Goal: Task Accomplishment & Management: Complete application form

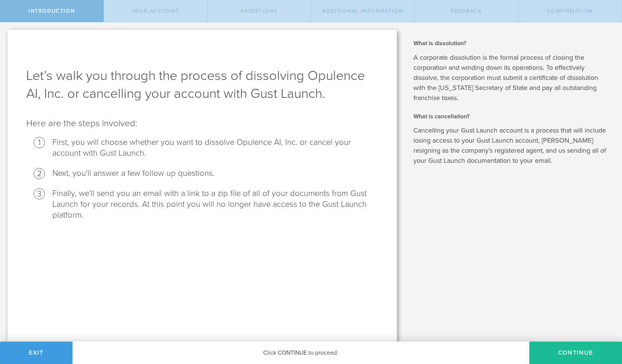
click at [241, 97] on h1 "Let’s walk you through the process of dissolving Opulence AI, Inc. or cancellin…" at bounding box center [202, 85] width 352 height 36
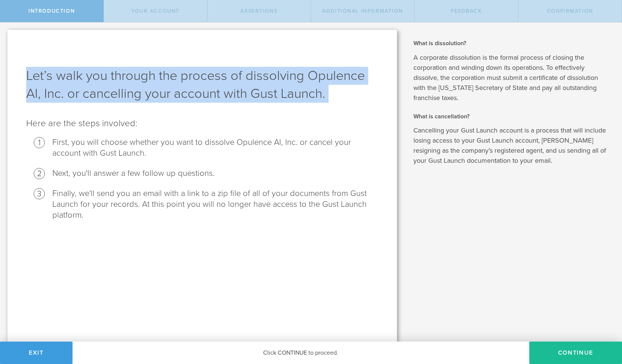
click at [241, 97] on h1 "Let’s walk you through the process of dissolving Opulence AI, Inc. or cancellin…" at bounding box center [202, 85] width 352 height 36
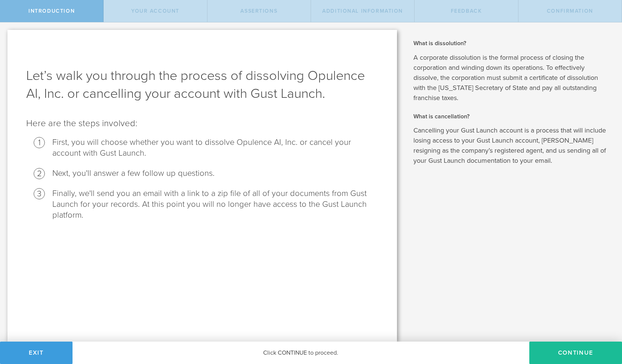
click at [271, 152] on li "First, you will choose whether you want to dissolve Opulence AI, Inc. or cancel…" at bounding box center [215, 148] width 326 height 22
click at [550, 353] on button "Continue" at bounding box center [575, 353] width 93 height 22
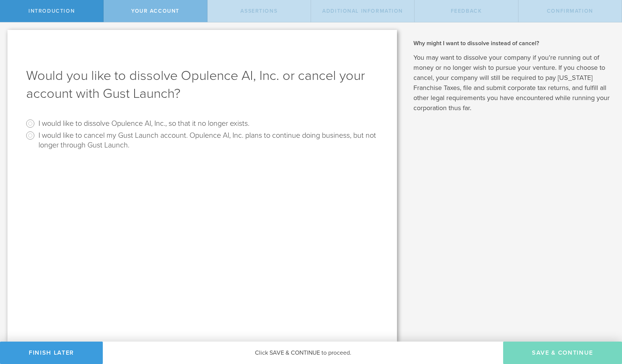
click at [117, 124] on label "I would like to dissolve Opulence AI, Inc., so that it no longer exists." at bounding box center [143, 123] width 211 height 11
click at [36, 124] on input "I would like to dissolve Opulence AI, Inc., so that it no longer exists." at bounding box center [30, 124] width 12 height 12
radio input "true"
click at [537, 355] on button "Save & Continue" at bounding box center [562, 353] width 119 height 22
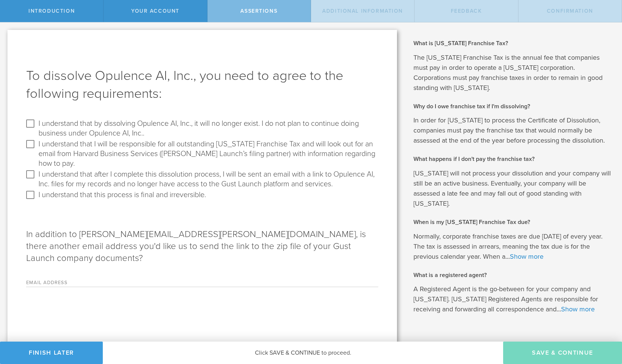
click at [93, 122] on label "I understand that by dissolving Opulence AI, Inc., it will no longer exist. I d…" at bounding box center [207, 128] width 338 height 21
click at [36, 122] on input "I understand that by dissolving Opulence AI, Inc., it will no longer exist. I d…" at bounding box center [30, 124] width 12 height 12
click at [93, 122] on label "I understand that by dissolving Opulence AI, Inc., it will no longer exist. I d…" at bounding box center [207, 128] width 338 height 21
click at [36, 122] on input "I understand that by dissolving Opulence AI, Inc., it will no longer exist. I d…" at bounding box center [30, 124] width 12 height 12
click at [93, 122] on label "I understand that by dissolving Opulence AI, Inc., it will no longer exist. I d…" at bounding box center [207, 128] width 338 height 21
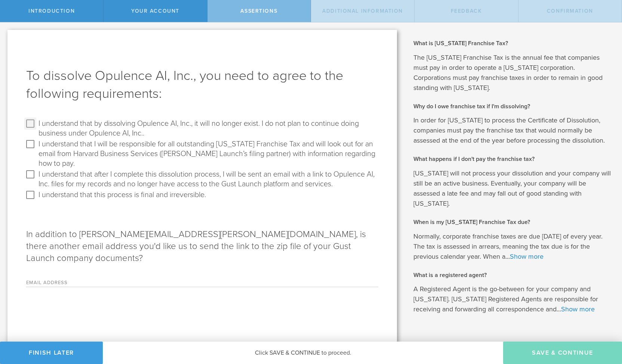
click at [36, 122] on input "I understand that by dissolving Opulence AI, Inc., it will no longer exist. I d…" at bounding box center [30, 124] width 12 height 12
checkbox input "true"
click at [96, 148] on label "I understand that I will be responsible for all outstanding Delaware Franchise …" at bounding box center [207, 153] width 338 height 30
click at [36, 148] on input "I understand that I will be responsible for all outstanding Delaware Franchise …" at bounding box center [30, 144] width 12 height 12
checkbox input "true"
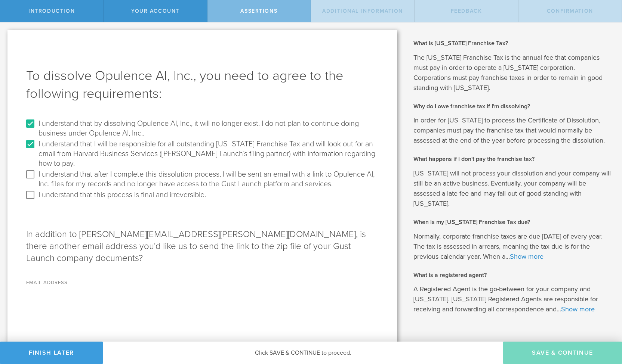
click at [92, 175] on label "I understand that after I complete this dissolution process, I will be sent an …" at bounding box center [207, 179] width 338 height 21
click at [36, 175] on input "I understand that after I complete this dissolution process, I will be sent an …" at bounding box center [30, 175] width 12 height 12
checkbox input "true"
click at [93, 194] on label "I understand that this process is final and irreversible." at bounding box center [121, 194] width 167 height 11
click at [36, 194] on input "I understand that this process is final and irreversible." at bounding box center [30, 195] width 12 height 12
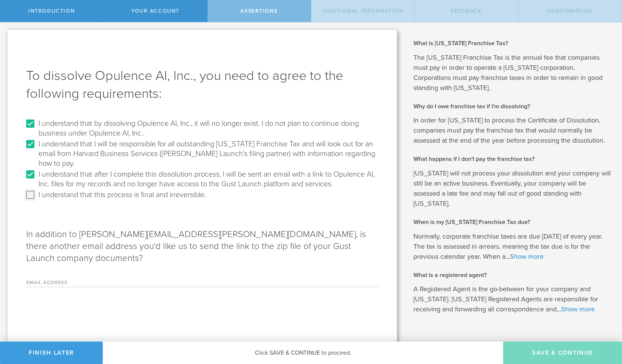
checkbox input "true"
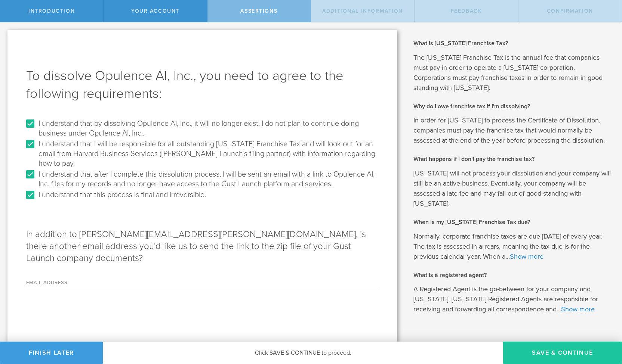
click at [540, 352] on button "Save & Continue" at bounding box center [562, 353] width 119 height 22
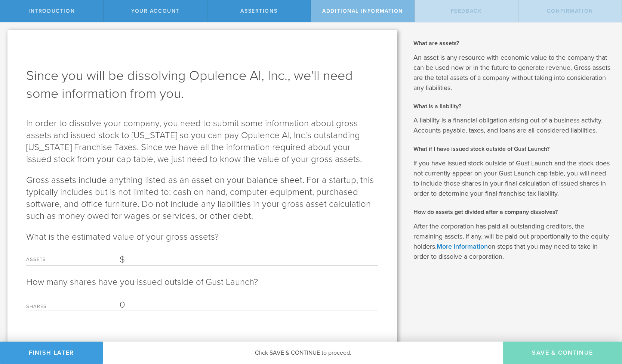
click at [322, 126] on p "In order to dissolve your company, you need to submit some information about gr…" at bounding box center [202, 142] width 352 height 48
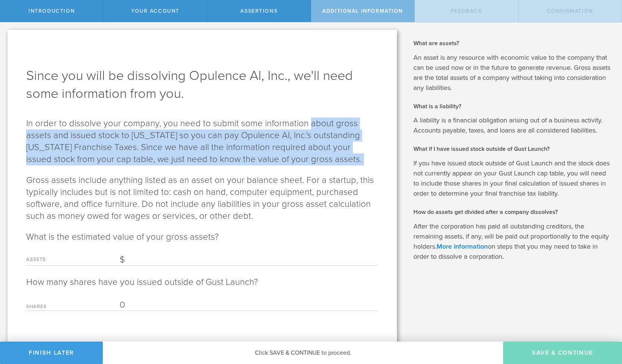
drag, startPoint x: 322, startPoint y: 126, endPoint x: 351, endPoint y: 162, distance: 46.3
click at [351, 162] on p "In order to dissolve your company, you need to submit some information about gr…" at bounding box center [202, 142] width 352 height 48
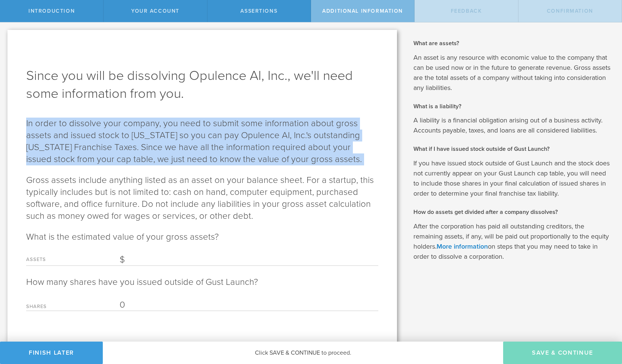
drag, startPoint x: 351, startPoint y: 162, endPoint x: 22, endPoint y: 120, distance: 331.6
click at [22, 120] on div "Since you will be dissolving Opulence AI, Inc., we'll need some information fro…" at bounding box center [201, 190] width 389 height 320
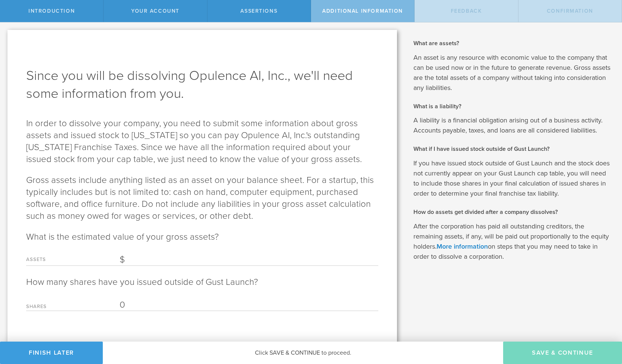
click at [58, 258] on label "Assets" at bounding box center [72, 262] width 93 height 8
click at [120, 258] on input "Assets" at bounding box center [249, 260] width 259 height 11
type input "0"
click at [98, 305] on label "Shares" at bounding box center [72, 308] width 93 height 6
click at [120, 305] on input "0" at bounding box center [249, 305] width 259 height 11
